Goal: Information Seeking & Learning: Find specific fact

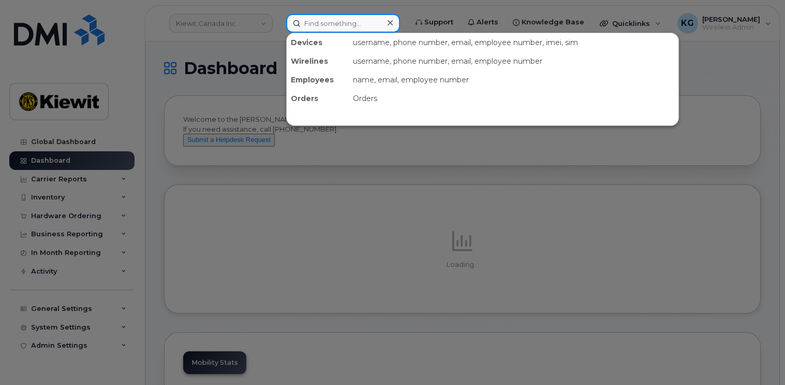
click at [313, 20] on input at bounding box center [343, 23] width 114 height 19
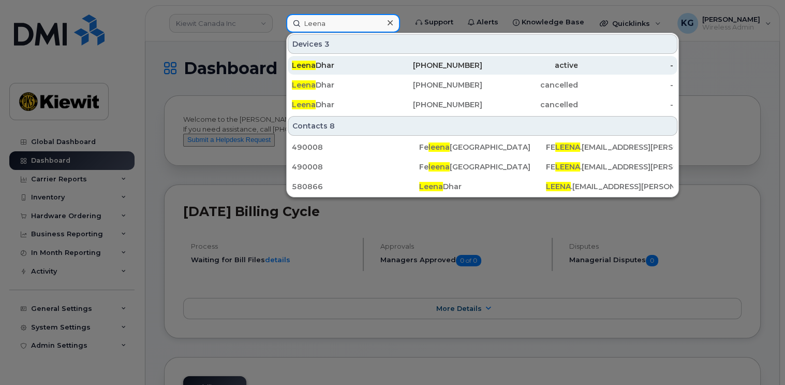
type input "Leena"
click at [318, 62] on div "[PERSON_NAME]" at bounding box center [339, 65] width 95 height 10
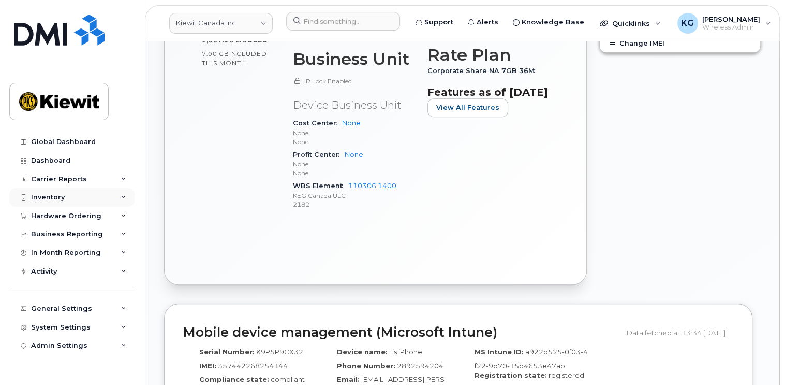
scroll to position [385, 0]
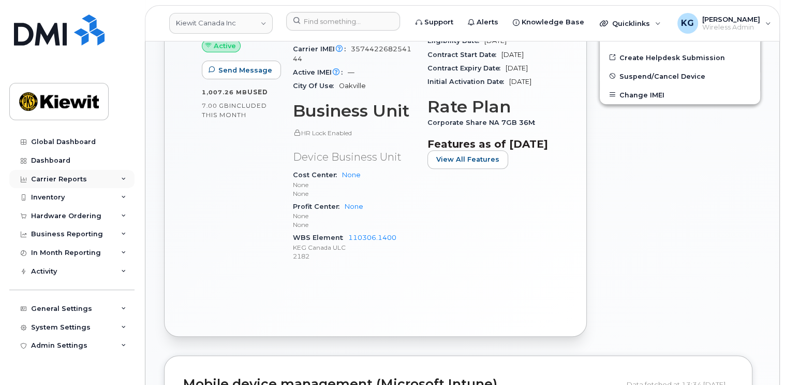
click at [131, 179] on div "Carrier Reports" at bounding box center [71, 179] width 125 height 19
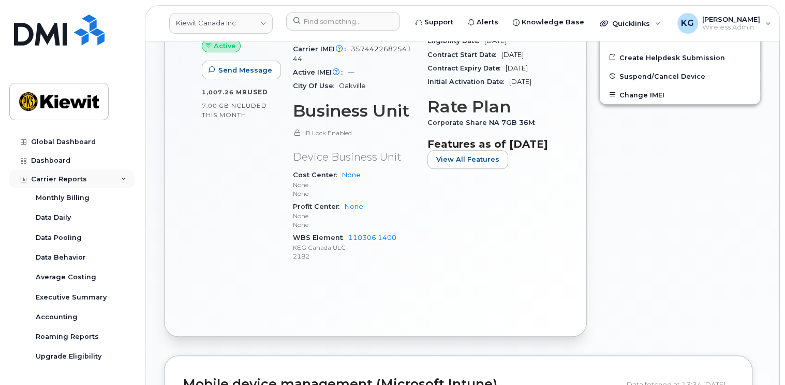
click at [116, 179] on div "Carrier Reports" at bounding box center [71, 179] width 125 height 19
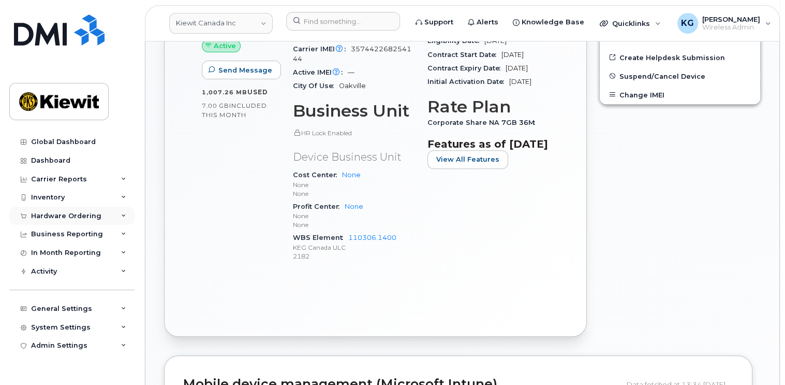
click at [122, 217] on icon at bounding box center [123, 215] width 5 height 5
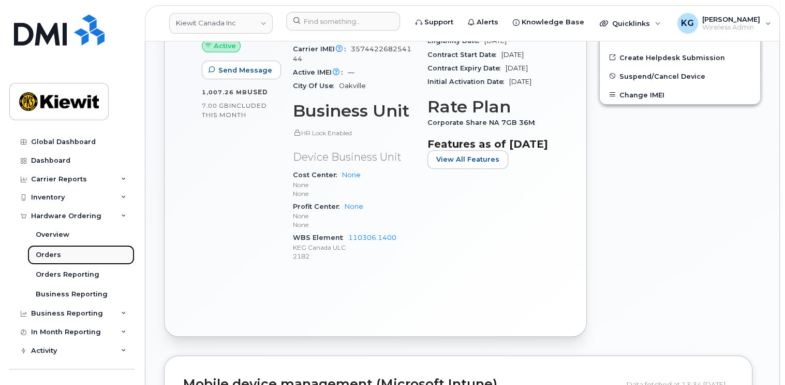
click at [36, 250] on div "Orders" at bounding box center [48, 254] width 25 height 9
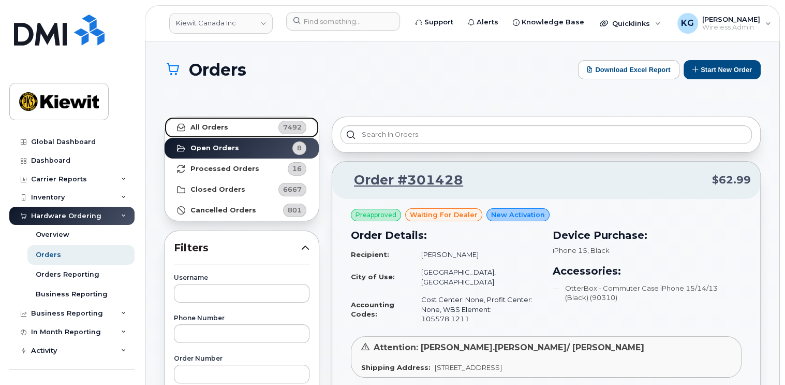
click at [215, 126] on strong "All Orders" at bounding box center [209, 127] width 38 height 8
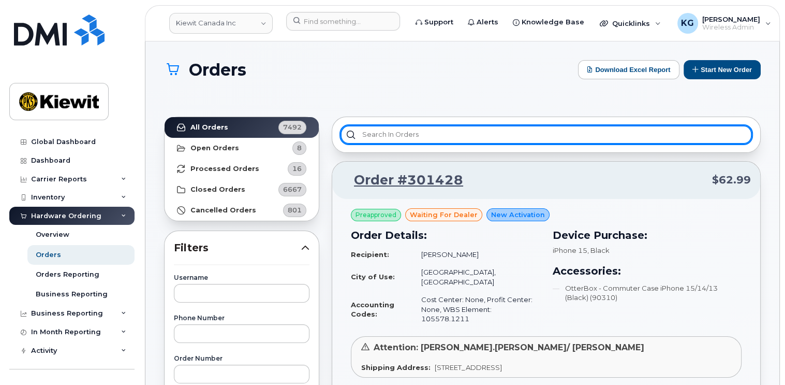
click at [386, 132] on input "text" at bounding box center [546, 134] width 411 height 19
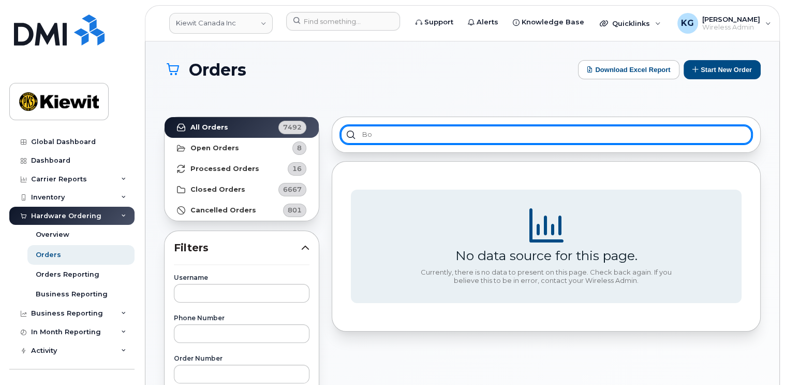
type input "B"
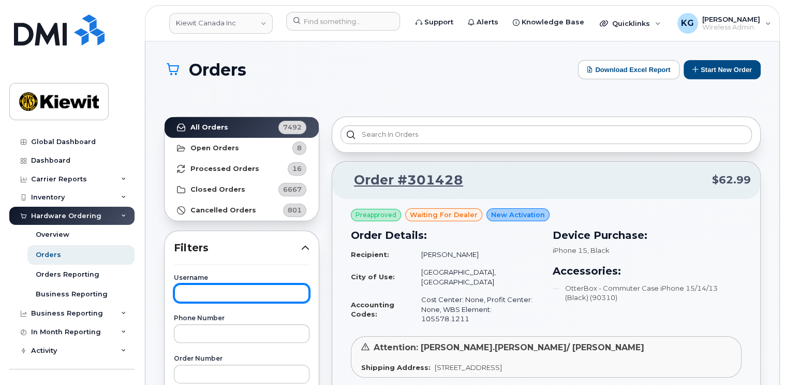
click at [262, 291] on input "text" at bounding box center [242, 293] width 136 height 19
type input "Bobby Petrak"
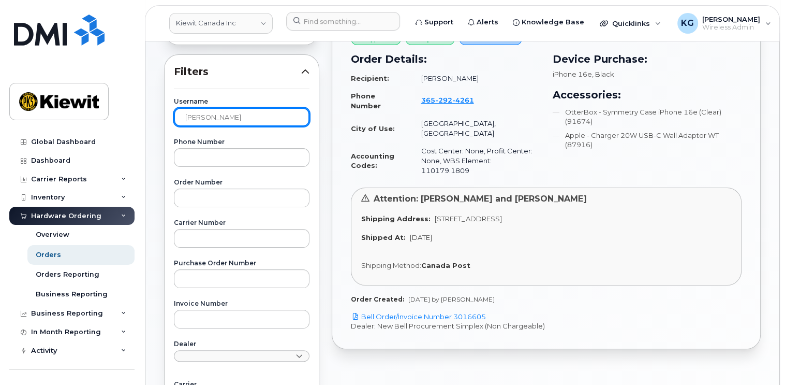
scroll to position [104, 0]
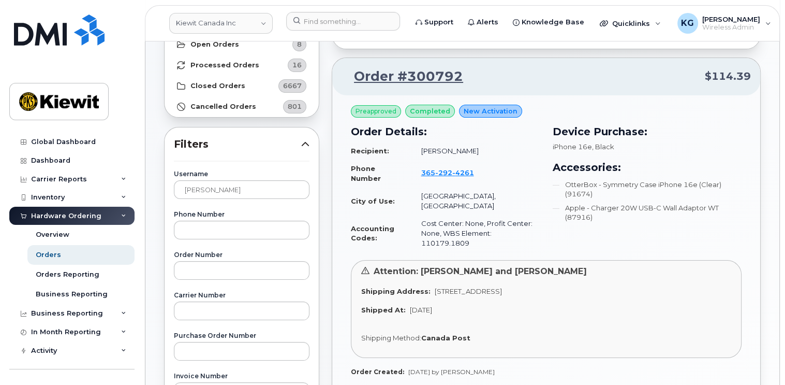
click at [447, 333] on strong "Canada Post" at bounding box center [445, 337] width 49 height 8
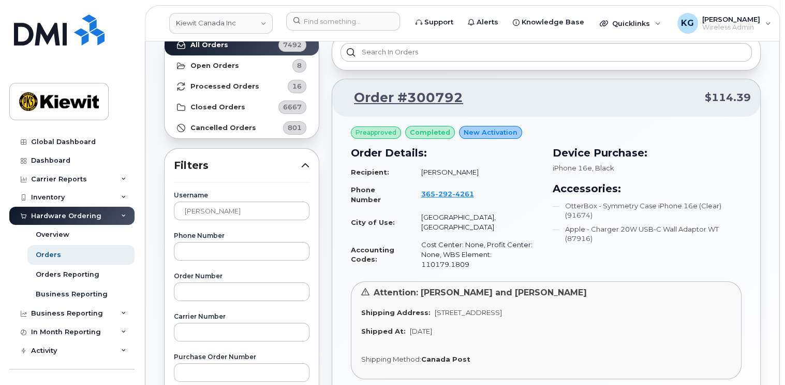
scroll to position [76, 0]
